Goal: Task Accomplishment & Management: Manage account settings

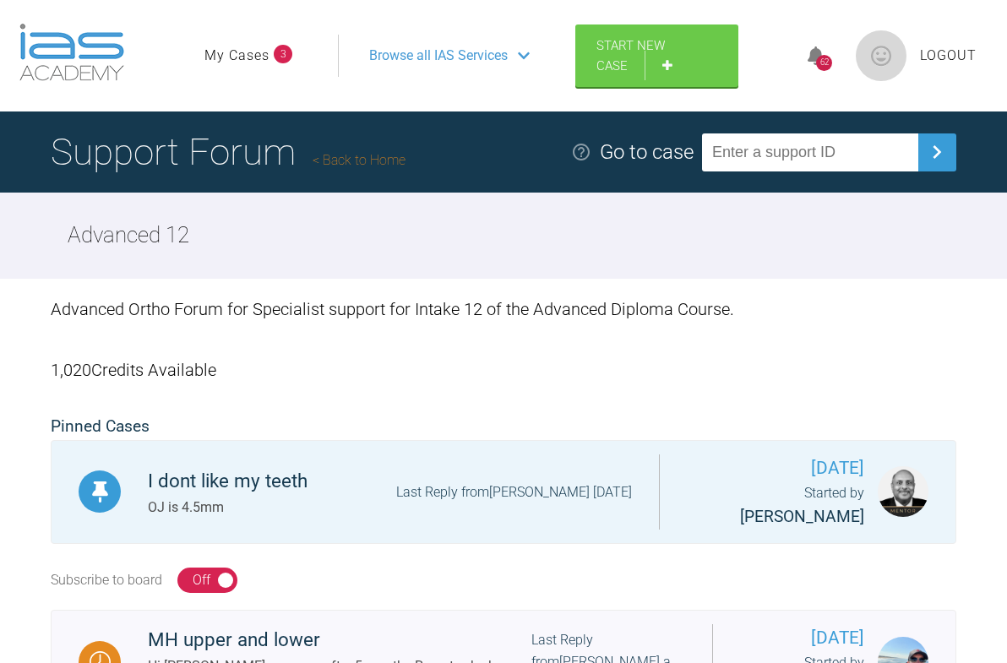
click at [232, 40] on ul "My Cases 3" at bounding box center [271, 56] width 134 height 42
click at [232, 55] on link "My Cases" at bounding box center [236, 56] width 65 height 22
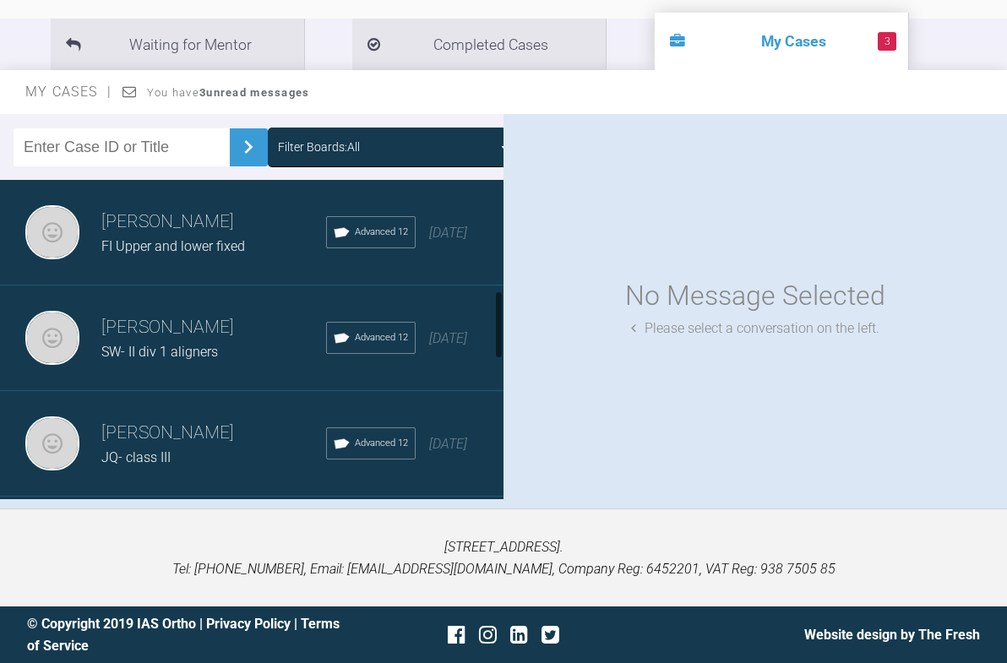
scroll to position [534, 0]
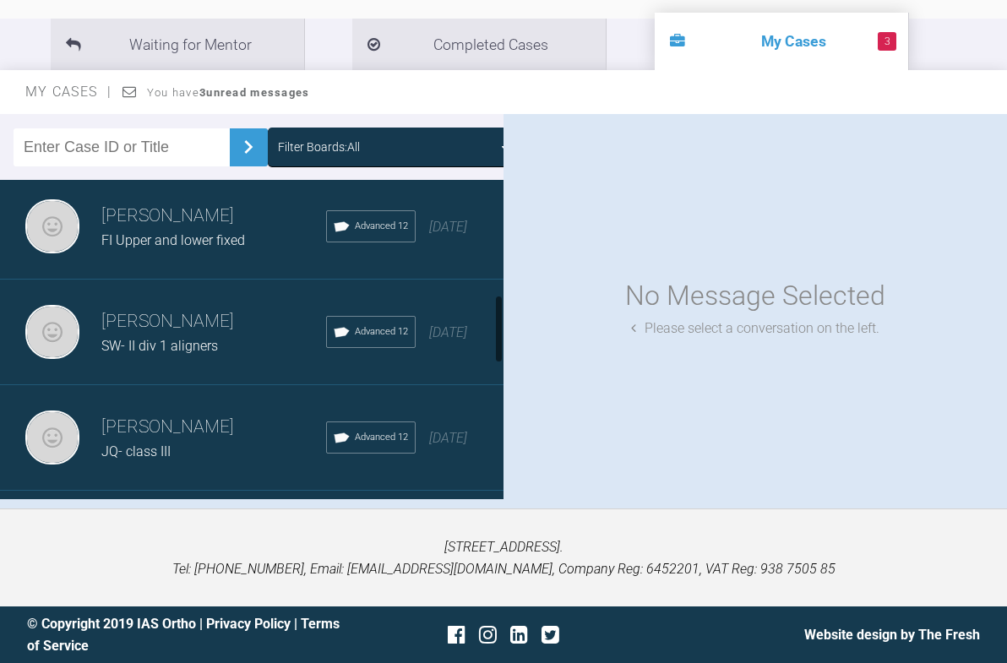
click at [217, 229] on div "[PERSON_NAME] FI Upper and lower fixed" at bounding box center [213, 227] width 225 height 50
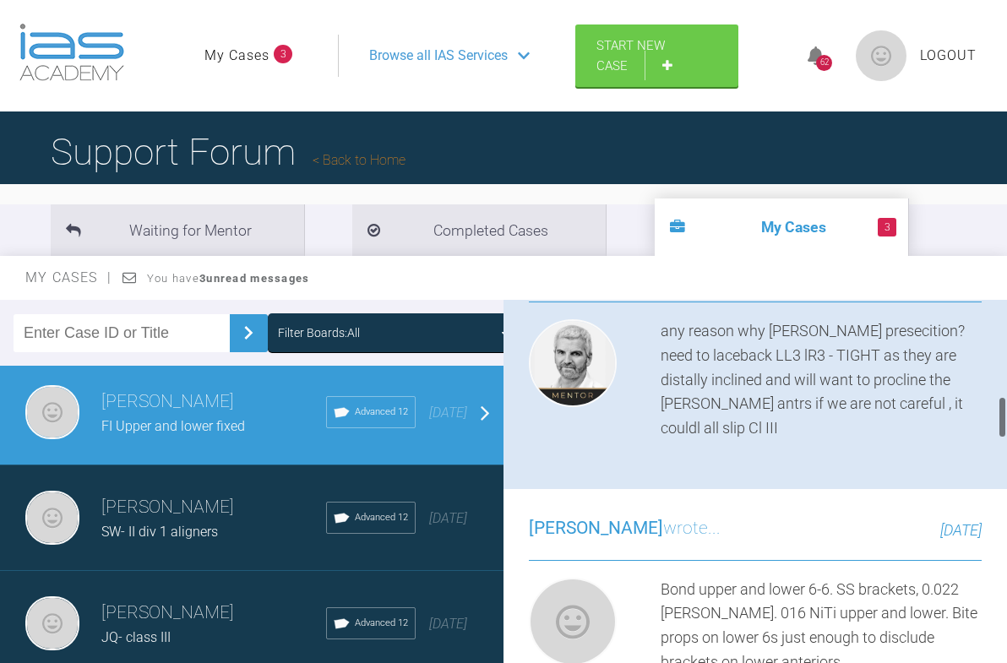
scroll to position [775, 0]
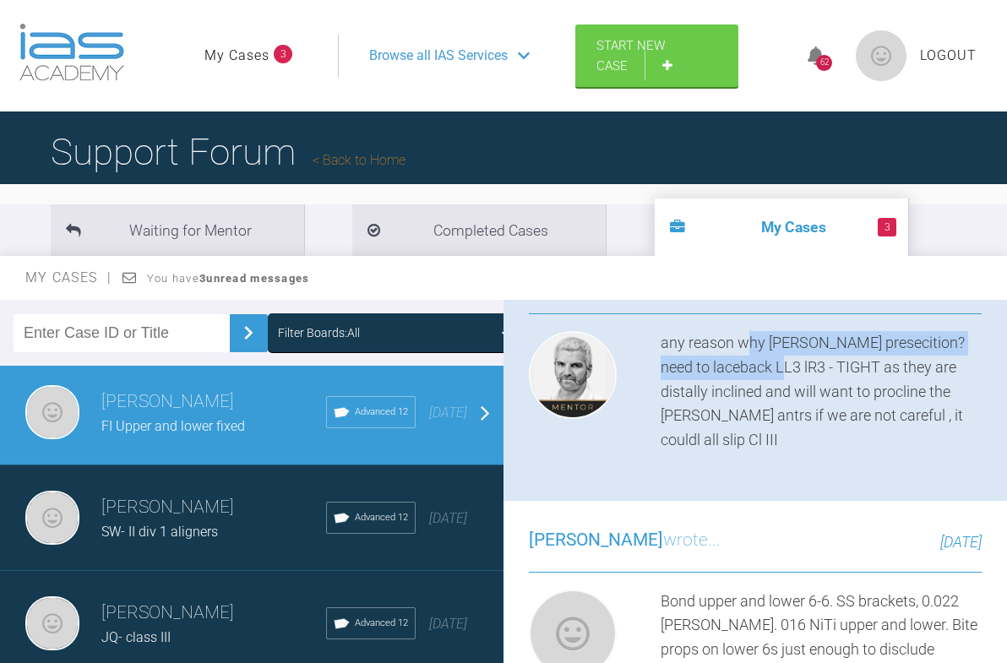
drag, startPoint x: 751, startPoint y: 342, endPoint x: 784, endPoint y: 362, distance: 38.3
click at [784, 362] on div "any reason why [PERSON_NAME] presecition? need to laceback LL3 lR3 - TIGHT as t…" at bounding box center [821, 392] width 321 height 122
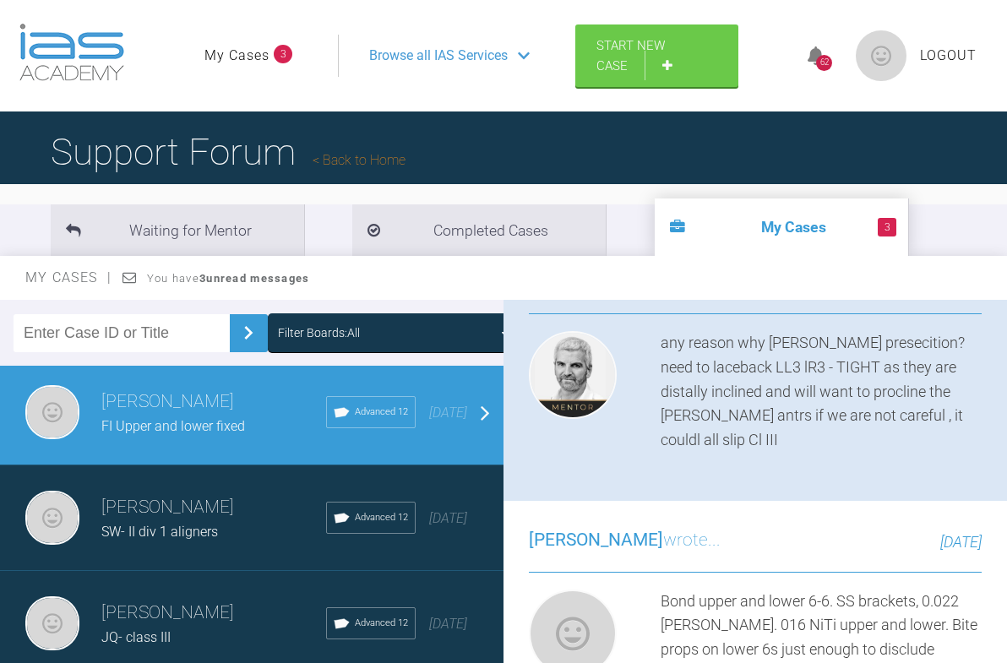
click at [823, 392] on div "any reason why [PERSON_NAME] presecition? need to laceback LL3 lR3 - TIGHT as t…" at bounding box center [821, 392] width 321 height 122
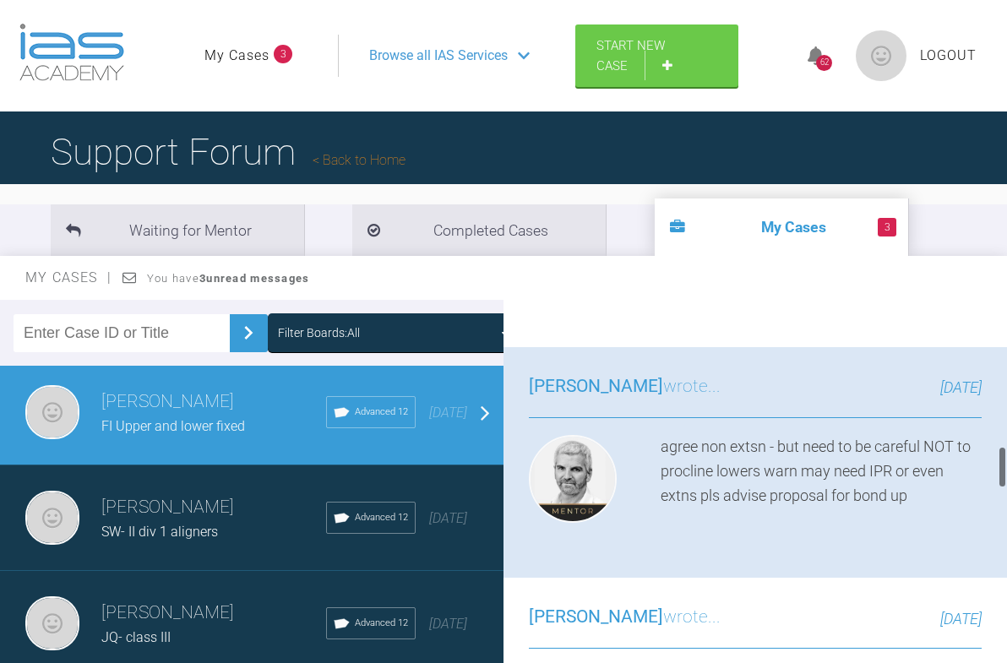
scroll to position [1339, 0]
